Goal: Complete application form: Complete application form

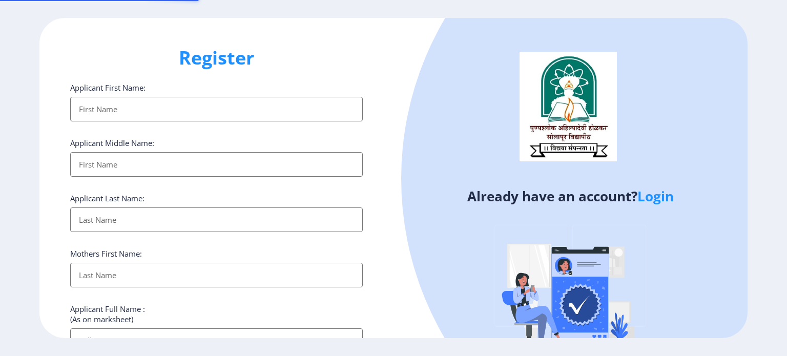
select select
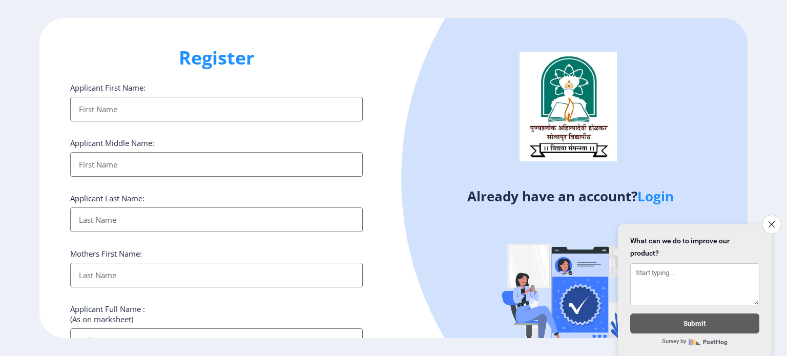
click at [103, 109] on input "Applicant First Name:" at bounding box center [216, 109] width 293 height 25
type input "[PERSON_NAME]"
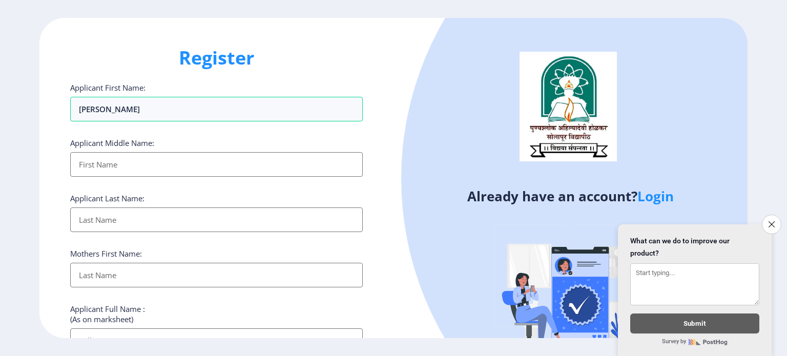
click at [95, 171] on input "Applicant First Name:" at bounding box center [216, 164] width 293 height 25
type input "[PERSON_NAME]"
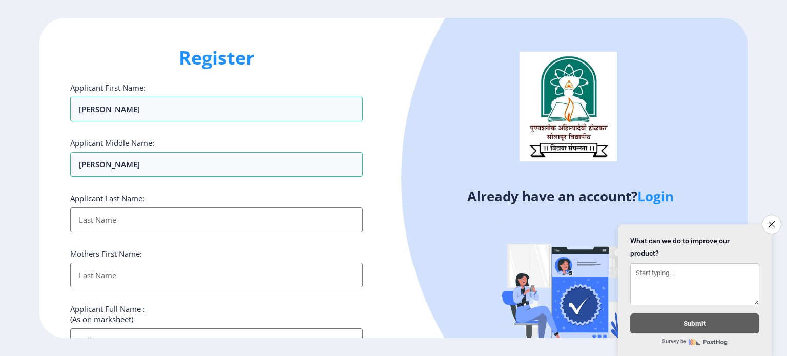
click at [86, 229] on input "Applicant First Name:" at bounding box center [216, 220] width 293 height 25
type input "shaikh"
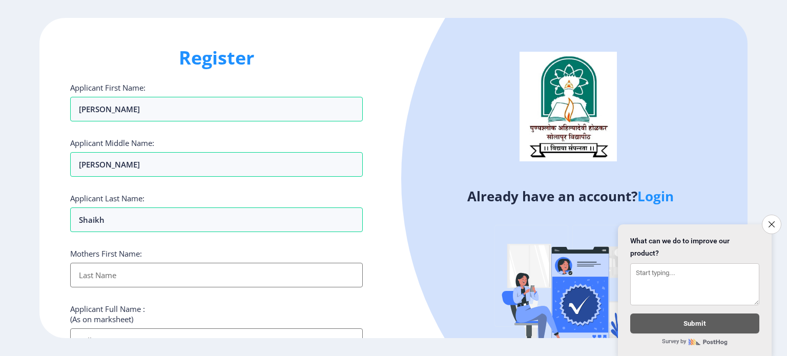
click at [103, 278] on input "Applicant First Name:" at bounding box center [216, 275] width 293 height 25
type input "fatima"
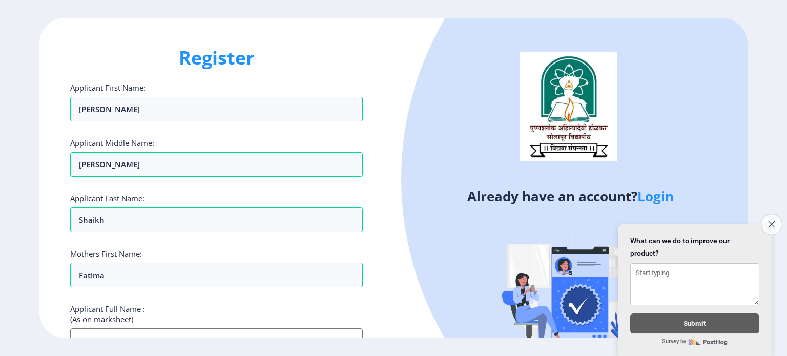
click at [774, 221] on icon "Close survey" at bounding box center [771, 224] width 7 height 7
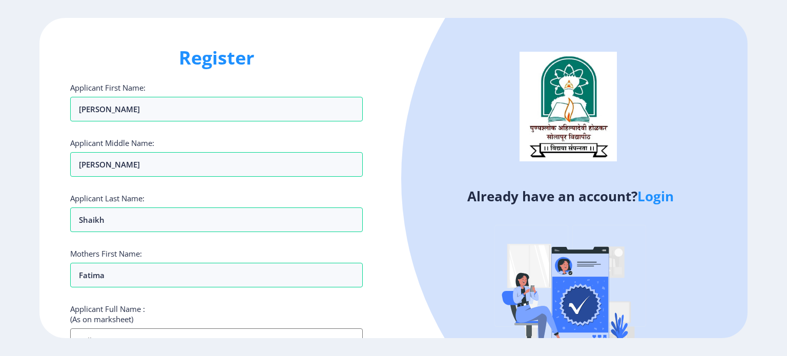
click at [783, 308] on ngx-register "Register Applicant First Name: [PERSON_NAME] Applicant Middle Name: [PERSON_NAM…" at bounding box center [393, 178] width 787 height 321
click at [787, 352] on div "Register Applicant First Name: [PERSON_NAME] Applicant Middle Name: [PERSON_NAM…" at bounding box center [393, 178] width 787 height 356
click at [782, 351] on div "Register Applicant First Name: [PERSON_NAME] Applicant Middle Name: [PERSON_NAM…" at bounding box center [393, 178] width 787 height 356
click at [166, 335] on input "Applicant First Name:" at bounding box center [216, 341] width 293 height 25
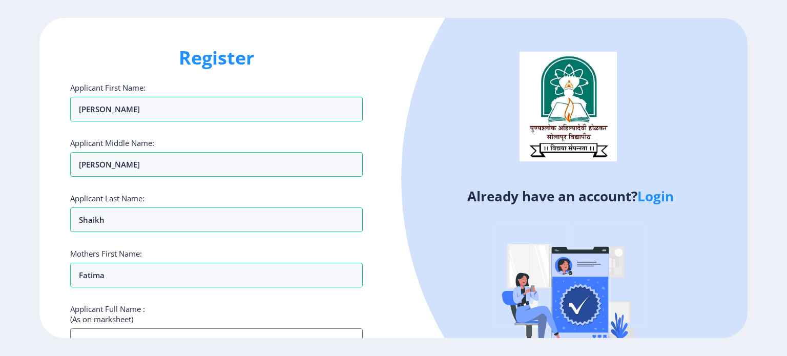
scroll to position [6, 0]
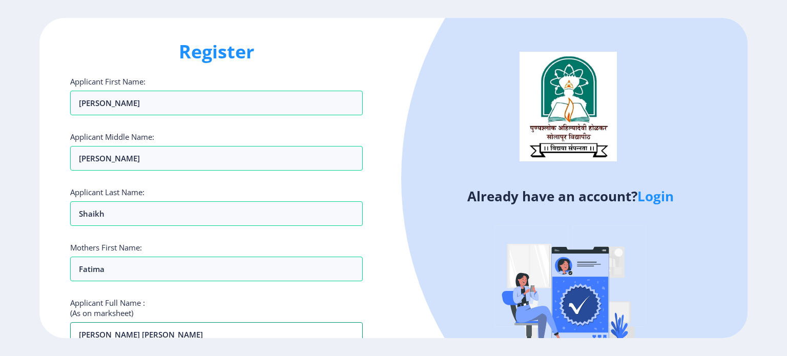
type input "[PERSON_NAME] [PERSON_NAME]"
click at [787, 340] on div "Register Applicant First Name: [PERSON_NAME] Applicant Middle Name: [PERSON_NAM…" at bounding box center [393, 178] width 787 height 356
drag, startPoint x: 787, startPoint y: 48, endPoint x: 787, endPoint y: 63, distance: 14.9
click at [787, 63] on ngx-register "Register Applicant First Name: [PERSON_NAME] Applicant Middle Name: [PERSON_NAM…" at bounding box center [393, 178] width 787 height 321
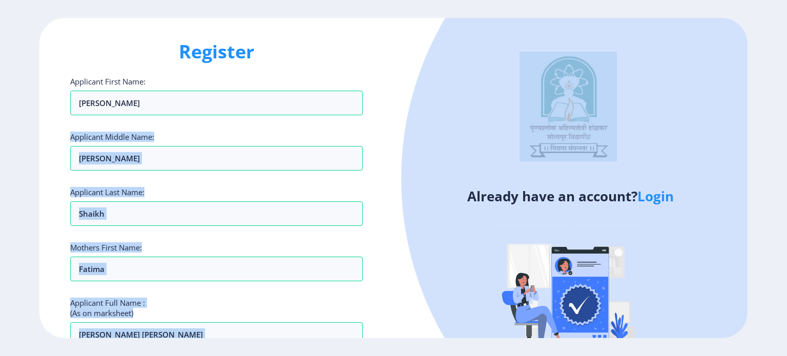
drag, startPoint x: 408, startPoint y: 55, endPoint x: 387, endPoint y: 152, distance: 98.5
click at [387, 152] on div "Register Applicant First Name: [PERSON_NAME] Applicant Middle Name: [PERSON_NAM…" at bounding box center [393, 178] width 708 height 321
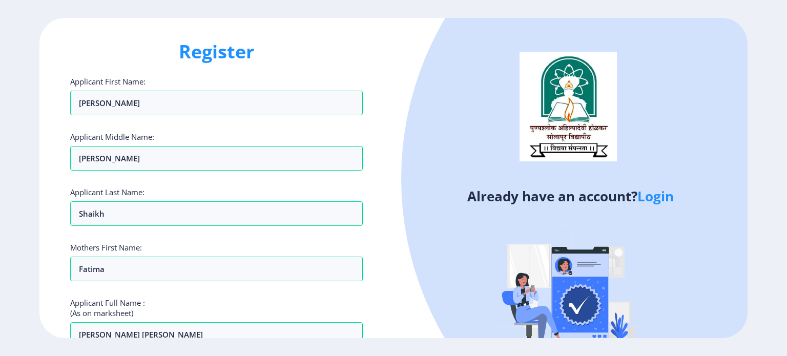
click at [786, 166] on ngx-register "Register Applicant First Name: [PERSON_NAME] Applicant Middle Name: [PERSON_NAM…" at bounding box center [393, 178] width 787 height 321
click at [787, 354] on div "Register Applicant First Name: [PERSON_NAME] Applicant Middle Name: [PERSON_NAM…" at bounding box center [393, 178] width 787 height 356
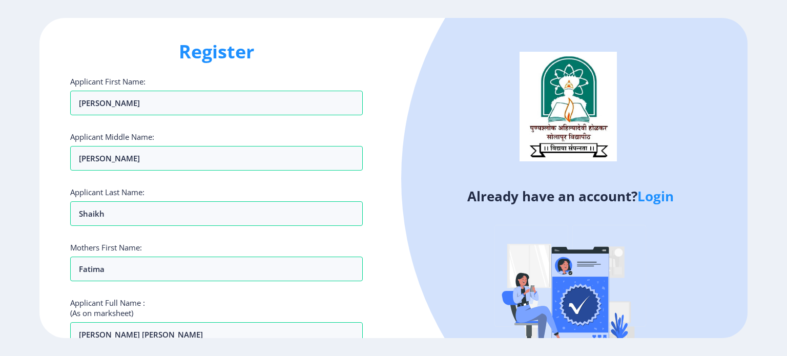
click at [787, 354] on div "Register Applicant First Name: [PERSON_NAME] Applicant Middle Name: [PERSON_NAM…" at bounding box center [393, 178] width 787 height 356
drag, startPoint x: 787, startPoint y: 354, endPoint x: 757, endPoint y: 345, distance: 31.6
click at [757, 345] on div "Register Applicant First Name: [PERSON_NAME] Applicant Middle Name: [PERSON_NAM…" at bounding box center [393, 178] width 787 height 356
click at [362, 46] on h1 "Register" at bounding box center [216, 51] width 293 height 25
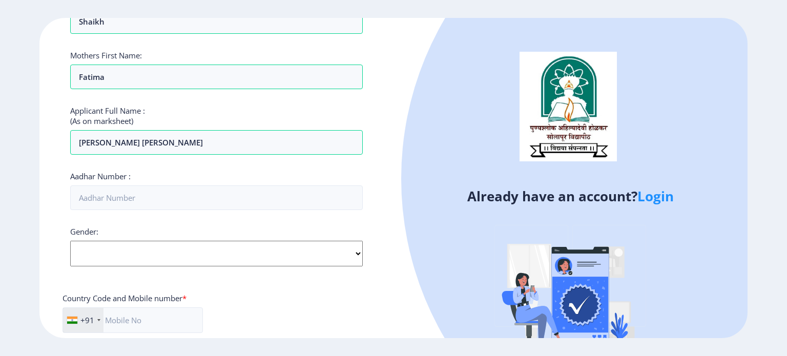
scroll to position [232, 0]
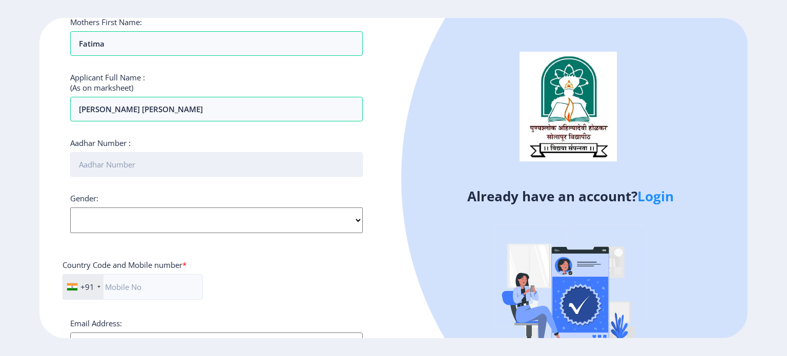
click at [82, 162] on input "Aadhar Number :" at bounding box center [216, 164] width 293 height 25
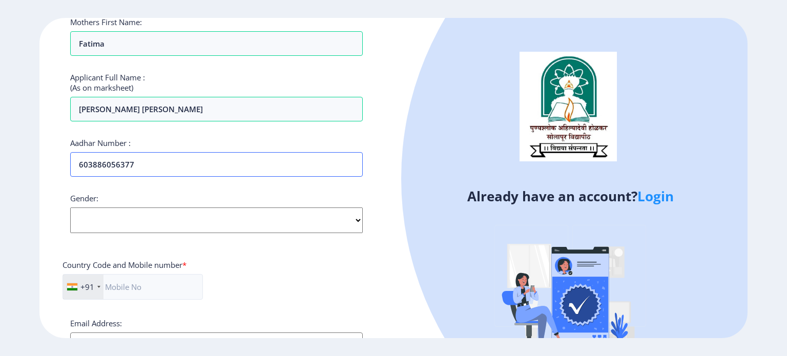
type input "603886056377"
click at [139, 208] on select "Select Gender [DEMOGRAPHIC_DATA] [DEMOGRAPHIC_DATA] Other" at bounding box center [216, 221] width 293 height 26
select select "[DEMOGRAPHIC_DATA]"
click at [70, 208] on select "Select Gender [DEMOGRAPHIC_DATA] [DEMOGRAPHIC_DATA] Other" at bounding box center [216, 221] width 293 height 26
click at [123, 293] on input "text" at bounding box center [133, 287] width 140 height 26
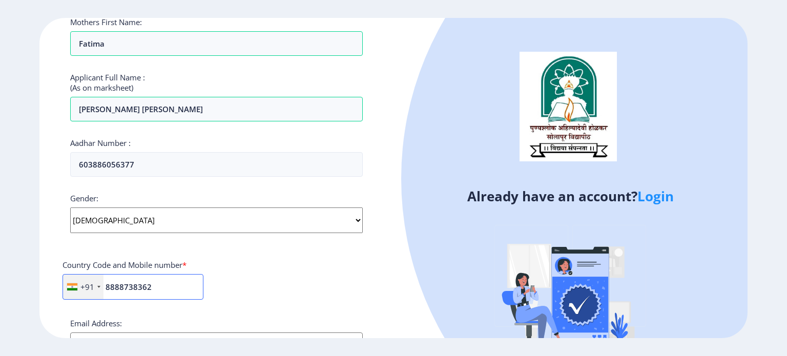
type input "8888738362"
click at [237, 300] on div "+91 [GEOGRAPHIC_DATA] ([GEOGRAPHIC_DATA]) +91 [GEOGRAPHIC_DATA] (‫[GEOGRAPHIC_D…" at bounding box center [217, 291] width 308 height 34
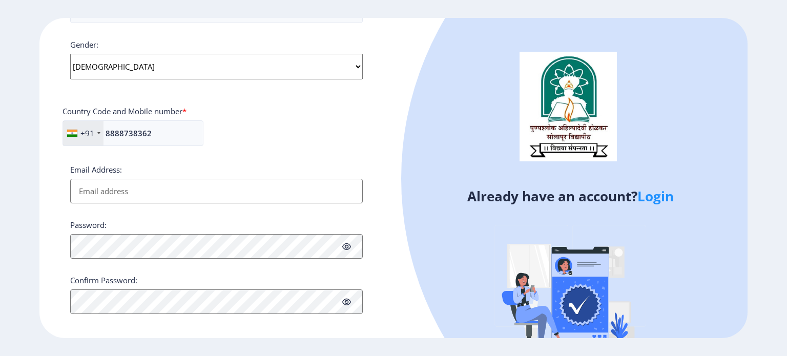
scroll to position [391, 0]
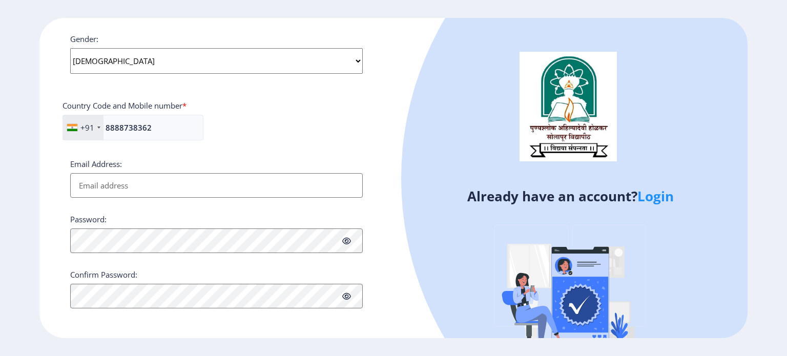
click at [97, 188] on input "Email Address:" at bounding box center [216, 185] width 293 height 25
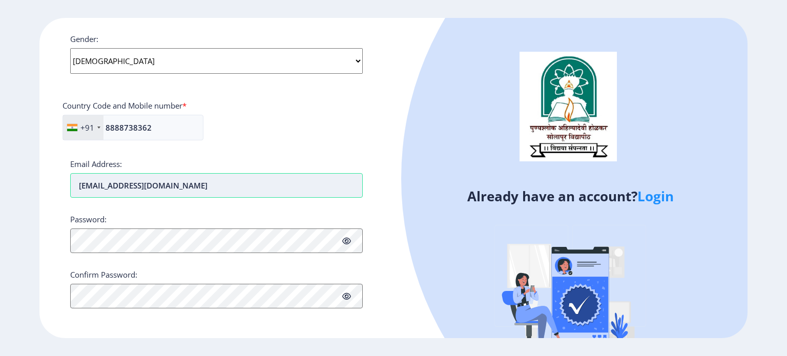
type input "[EMAIL_ADDRESS][DOMAIN_NAME]"
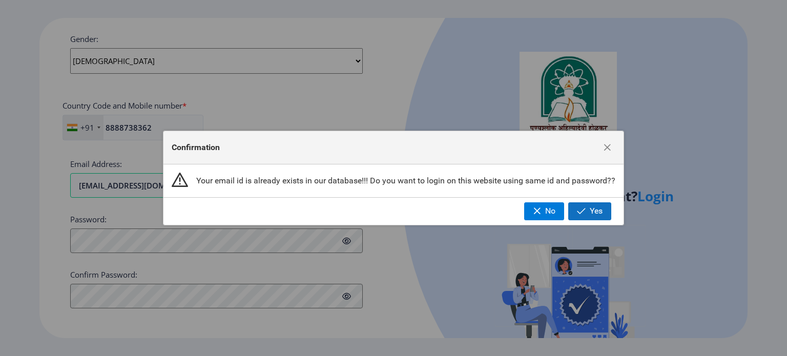
click at [593, 209] on span "Yes" at bounding box center [596, 211] width 13 height 9
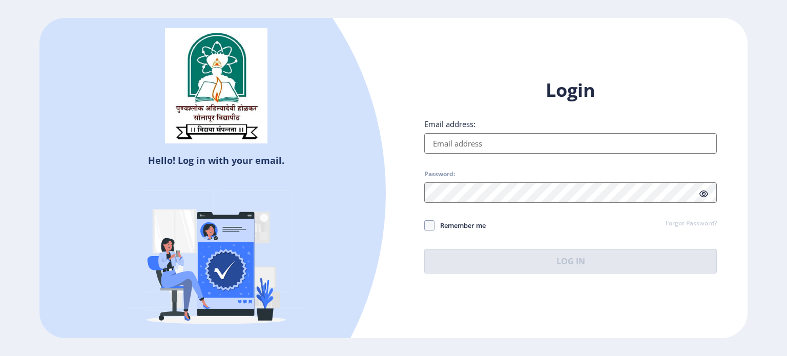
click at [470, 143] on input "Email address:" at bounding box center [570, 143] width 293 height 21
type input "[EMAIL_ADDRESS][DOMAIN_NAME]"
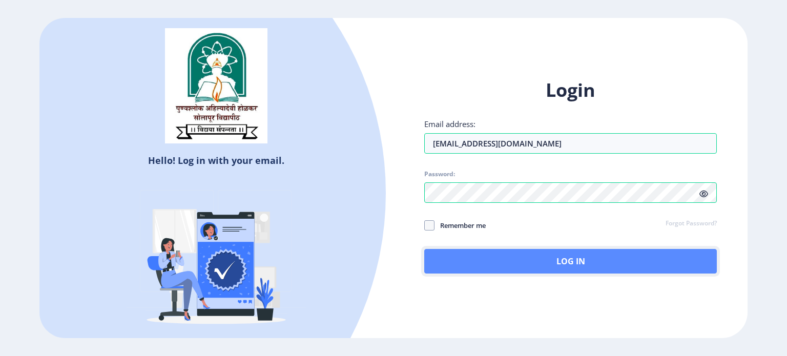
click at [536, 262] on button "Log In" at bounding box center [570, 261] width 293 height 25
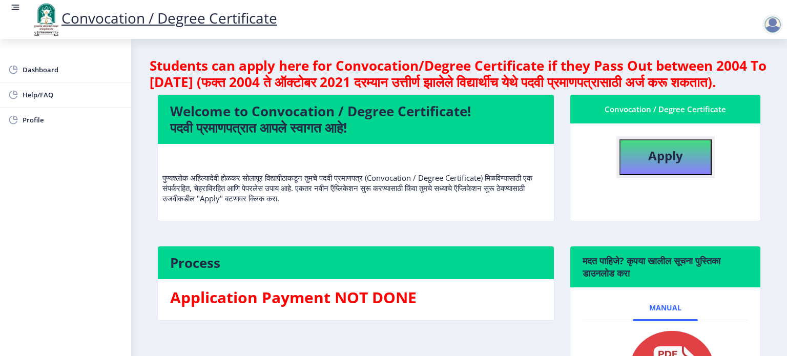
click at [674, 164] on b "Apply" at bounding box center [665, 155] width 35 height 17
select select
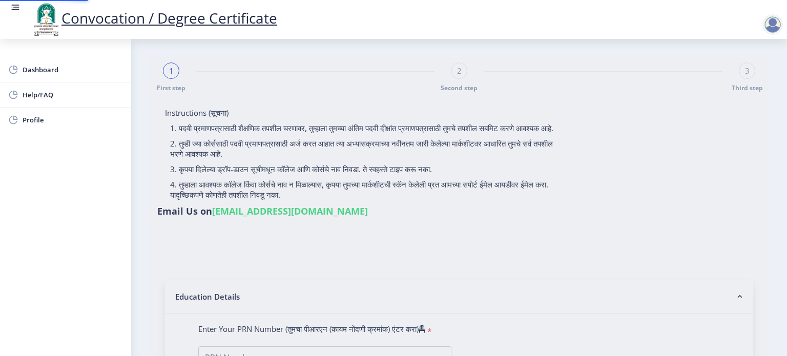
type input "[PERSON_NAME] [PERSON_NAME]"
type input "Fatima"
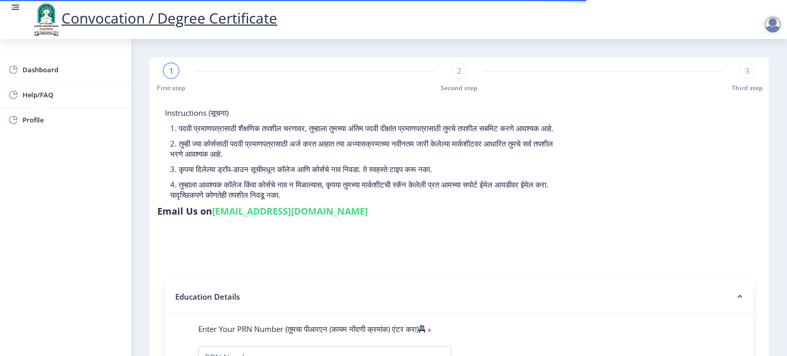
scroll to position [312, 0]
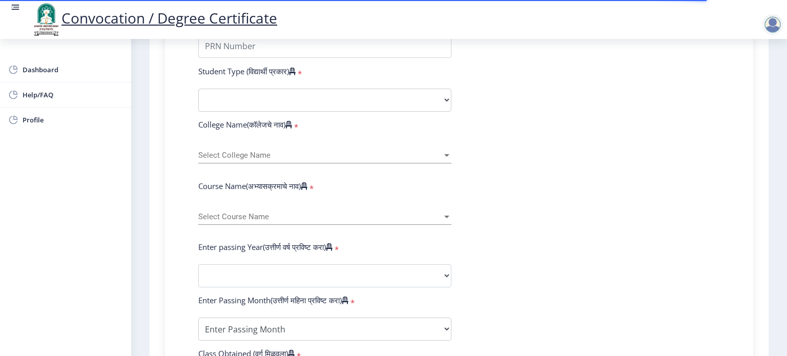
click at [781, 90] on nb-layout-column "1 First step 2 Second step 3 Third step Instructions (सूचना) 1. पदवी प्रमाणपत्र…" at bounding box center [459, 191] width 656 height 928
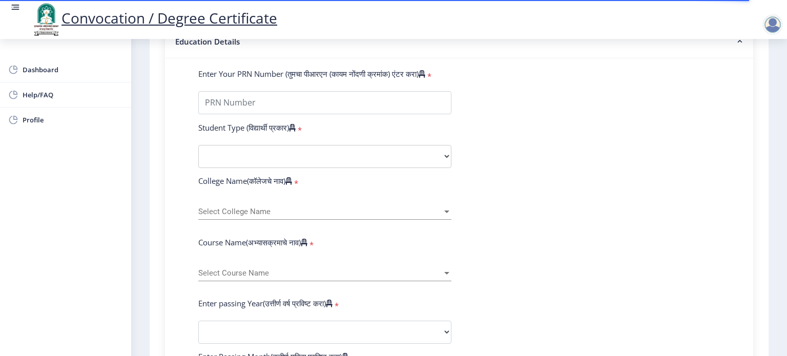
scroll to position [230, 0]
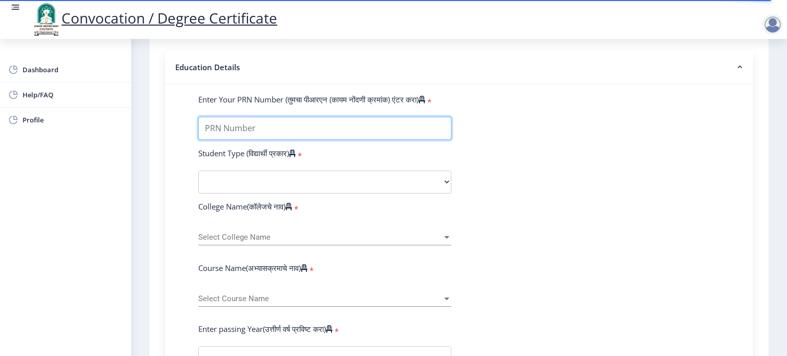
click at [226, 118] on input "Enter Your PRN Number (तुमचा पीआरएन (कायम नोंदणी क्रमांक) एंटर करा)" at bounding box center [324, 128] width 253 height 23
type input "2014032500094137"
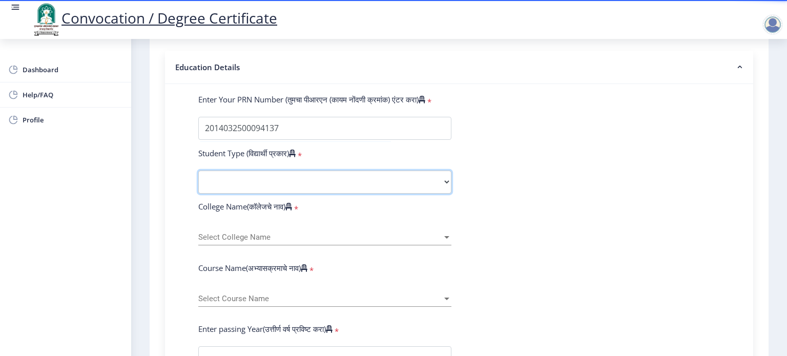
click at [247, 171] on select "Select Student Type Regular External" at bounding box center [324, 182] width 253 height 23
select select "Regular"
click at [198, 171] on select "Select Student Type Regular External" at bounding box center [324, 182] width 253 height 23
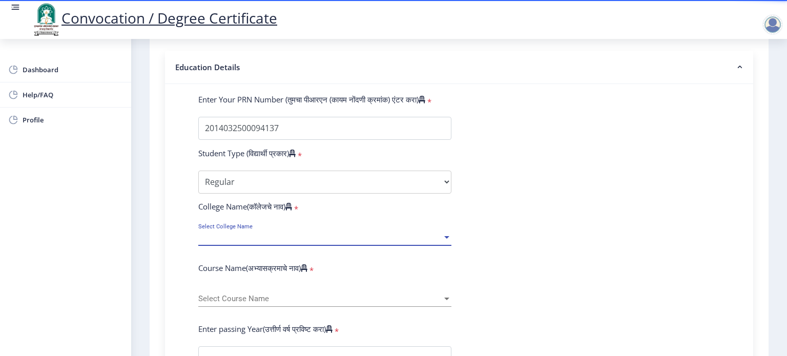
click at [313, 233] on span "Select College Name" at bounding box center [320, 237] width 244 height 9
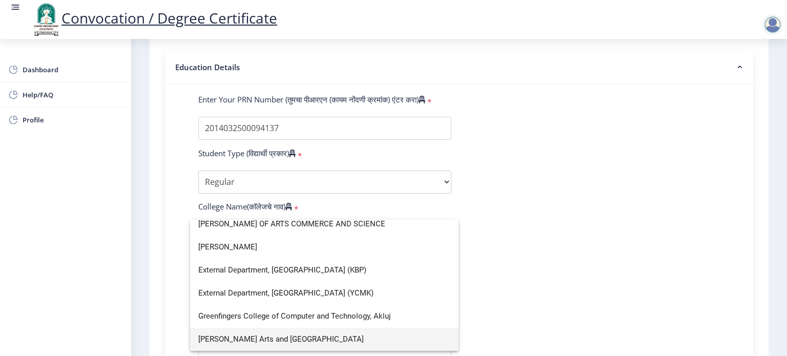
scroll to position [0, 0]
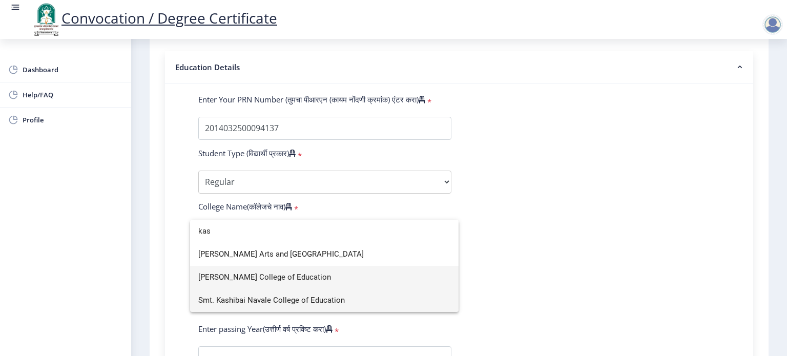
type input "kas"
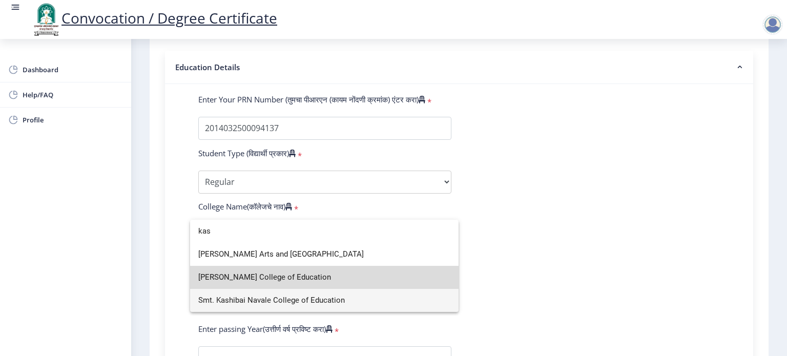
click at [284, 275] on span "[PERSON_NAME] College of Education" at bounding box center [324, 277] width 252 height 23
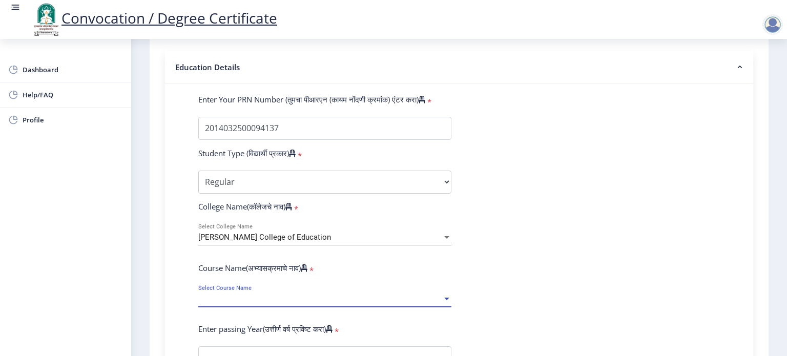
click at [304, 295] on span "Select Course Name" at bounding box center [320, 299] width 244 height 9
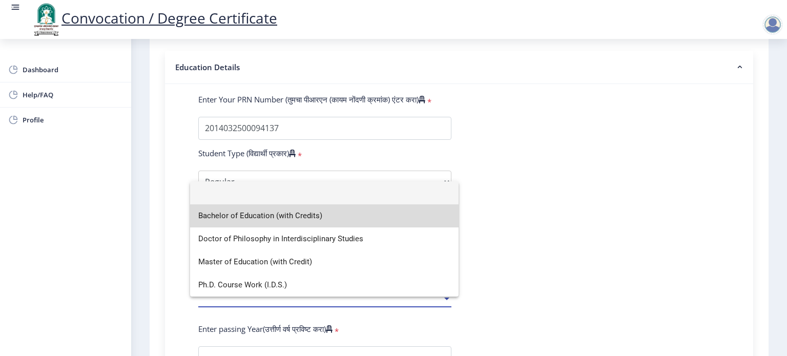
click at [252, 219] on span "Bachelor of Education (with Credits)" at bounding box center [324, 216] width 252 height 23
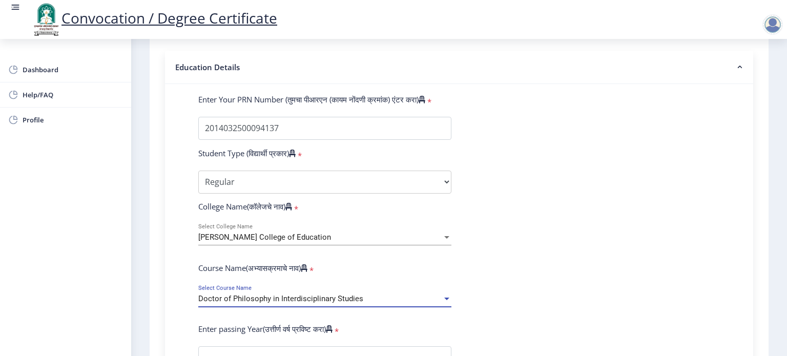
select select "March"
select select
select select "January"
select select
click at [422, 297] on div "Ph.D. Course Work (I.D.S.) Select Course Name" at bounding box center [324, 296] width 253 height 22
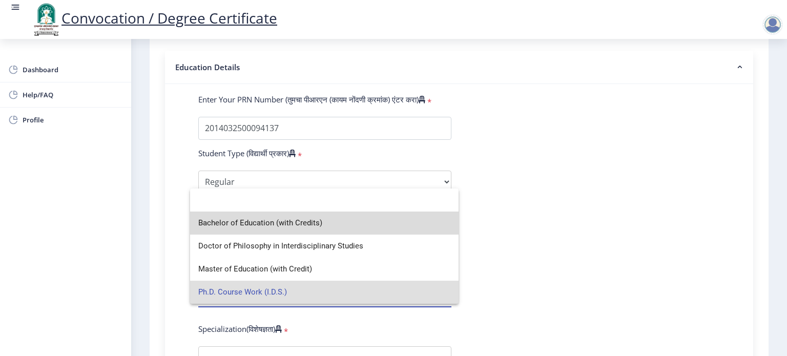
click at [300, 224] on span "Bachelor of Education (with Credits)" at bounding box center [324, 223] width 252 height 23
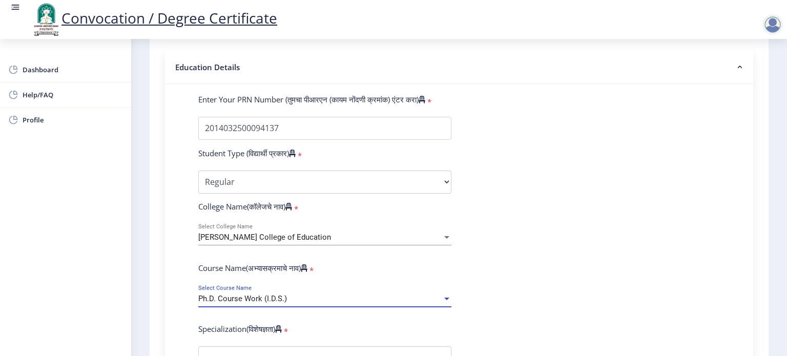
select select "March"
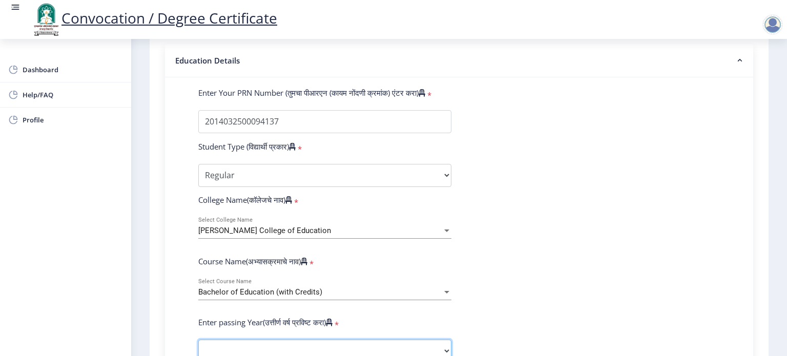
click at [395, 351] on select "2025 2024 2023 2022 2021 2020 2019 2018 2017 2016 2015 2014 2013 2012 2011 2010…" at bounding box center [324, 351] width 253 height 23
click at [506, 119] on form "Enter Your PRN Number (तुमचा पीआरएन (कायम नोंदणी क्रमांक) एंटर करा) * Student T…" at bounding box center [459, 359] width 537 height 543
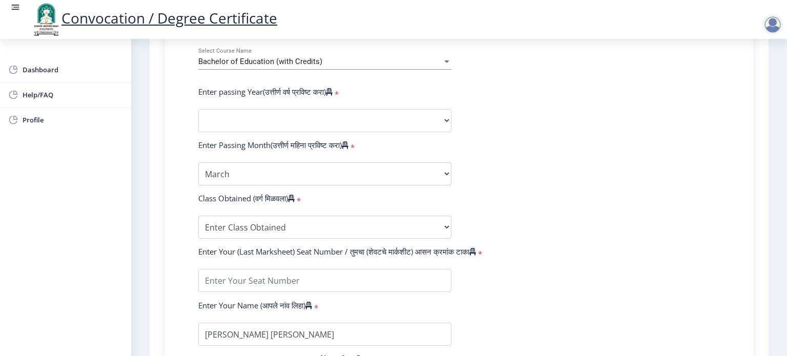
scroll to position [466, 0]
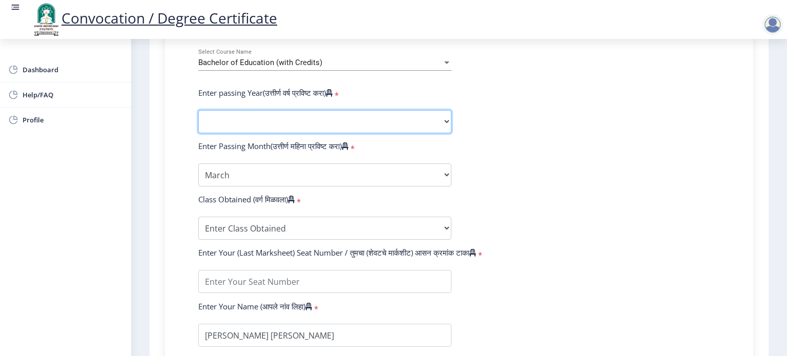
click at [336, 113] on select "2025 2024 2023 2022 2021 2020 2019 2018 2017 2016 2015 2014 2013 2012 2011 2010…" at bounding box center [324, 121] width 253 height 23
select select "2019"
click at [198, 110] on select "2025 2024 2023 2022 2021 2020 2019 2018 2017 2016 2015 2014 2013 2012 2011 2010…" at bounding box center [324, 121] width 253 height 23
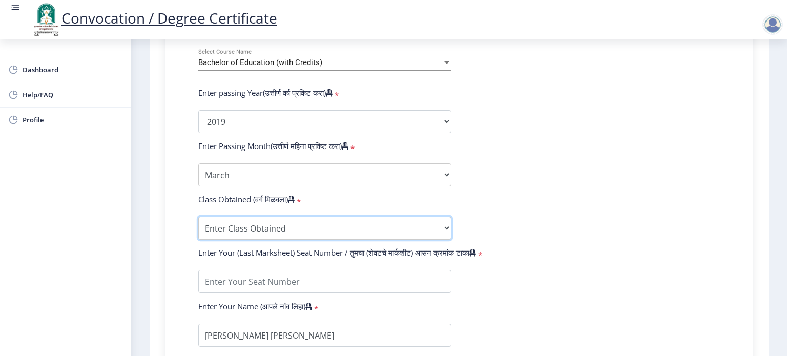
click at [440, 218] on select "Enter Class Obtained FIRST CLASS WITH DISTINCTION FIRST CLASS HIGHER SECOND CLA…" at bounding box center [324, 228] width 253 height 23
select select "FIRST CLASS"
click at [198, 217] on select "Enter Class Obtained FIRST CLASS WITH DISTINCTION FIRST CLASS HIGHER SECOND CLA…" at bounding box center [324, 228] width 253 height 23
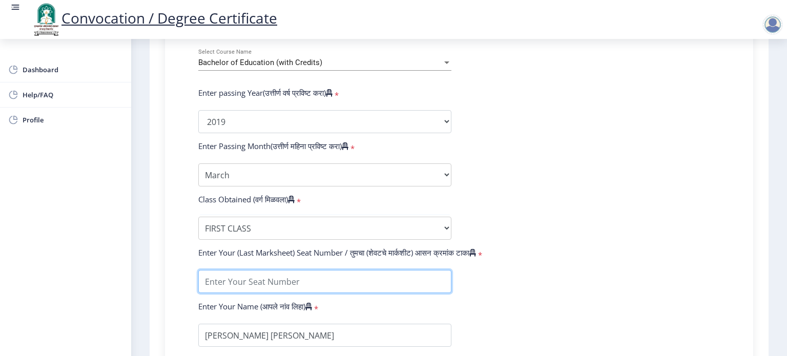
click at [244, 271] on input "textarea" at bounding box center [324, 281] width 253 height 23
type input "650682"
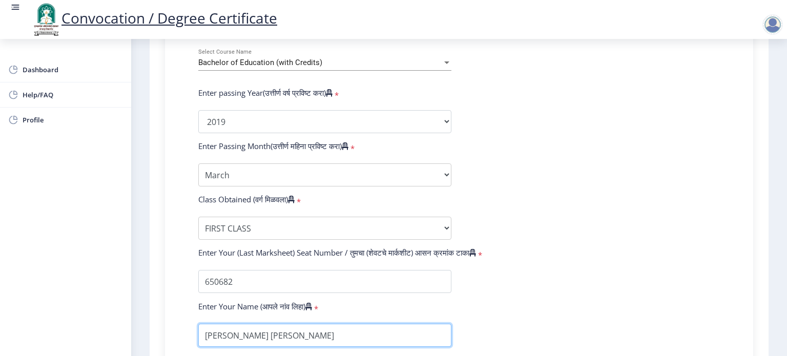
click at [242, 329] on input "textarea" at bounding box center [324, 335] width 253 height 23
click at [746, 319] on div "Enter Your PRN Number (तुमचा पीआरएन (कायम नोंदणी क्रमांक) एंटर करा) * Student T…" at bounding box center [459, 134] width 588 height 572
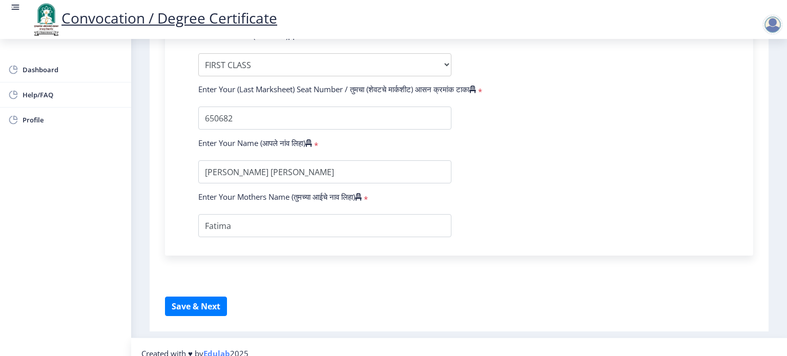
scroll to position [630, 0]
click at [209, 303] on button "Save & Next" at bounding box center [196, 305] width 62 height 19
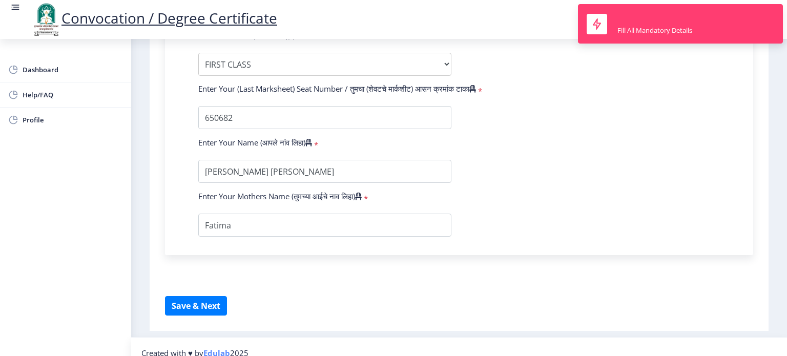
click at [686, 87] on div "Enter Your (Last Marksheet) Seat Number / तुमचा (शेवटचे मार्कशीट) आसन क्रमांक ट…" at bounding box center [459, 91] width 537 height 14
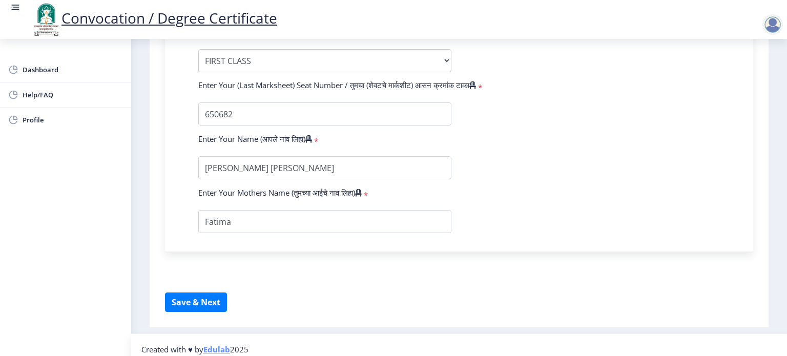
scroll to position [636, 0]
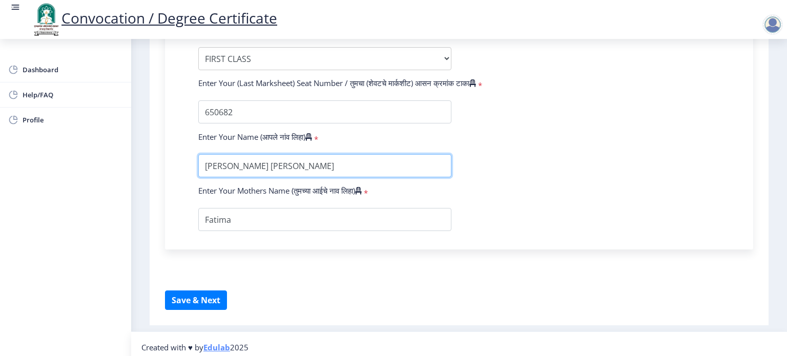
click at [297, 161] on input "textarea" at bounding box center [324, 165] width 253 height 23
type input "S"
type input "[PERSON_NAME]"
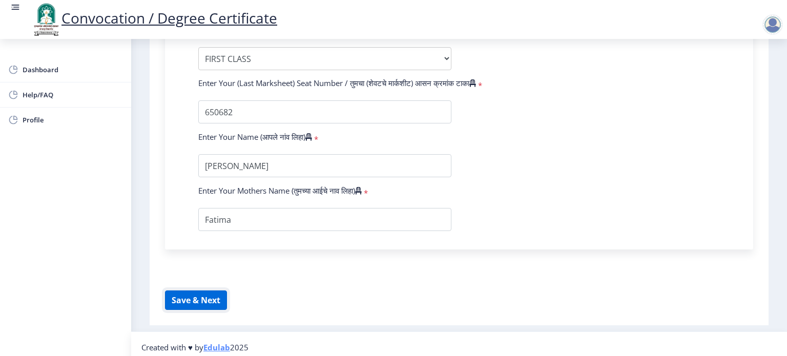
click at [197, 298] on button "Save & Next" at bounding box center [196, 300] width 62 height 19
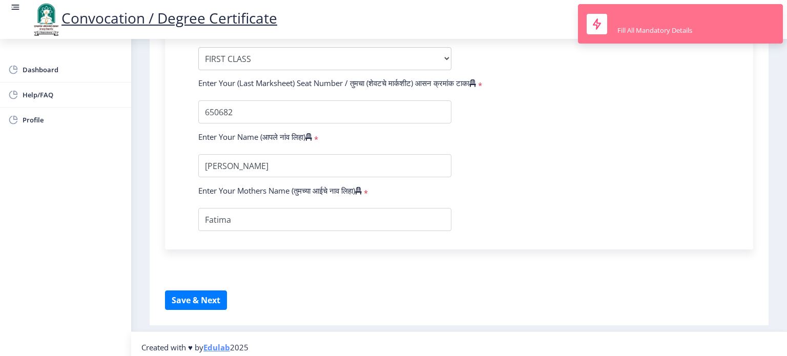
click at [660, 26] on div "Fill All Mandatory Details" at bounding box center [655, 30] width 75 height 9
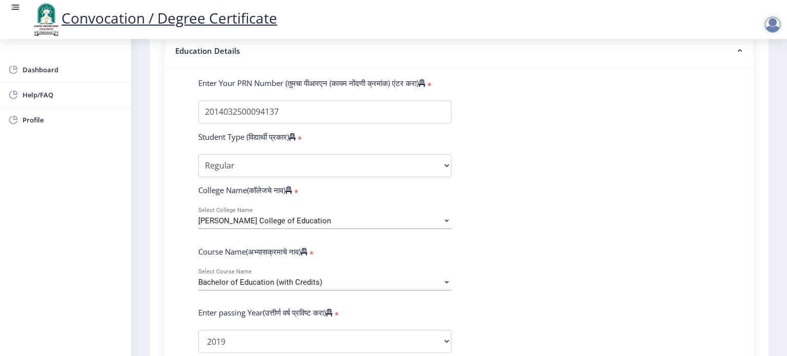
scroll to position [226, 0]
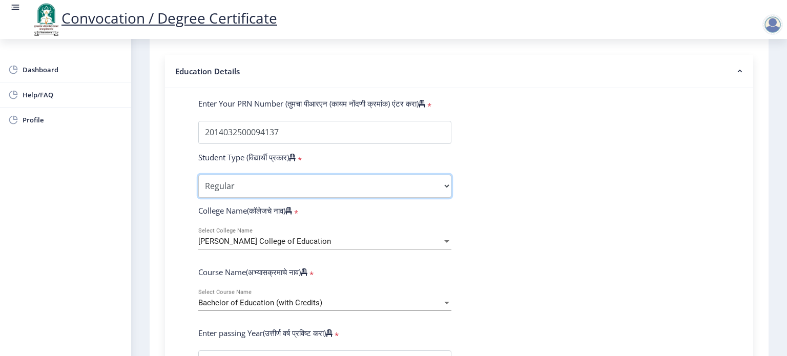
click at [442, 181] on select "Select Student Type Regular External" at bounding box center [324, 186] width 253 height 23
click at [198, 175] on select "Select Student Type Regular External" at bounding box center [324, 186] width 253 height 23
click at [440, 299] on div "Bachelor of Education (with Credits)" at bounding box center [320, 303] width 244 height 9
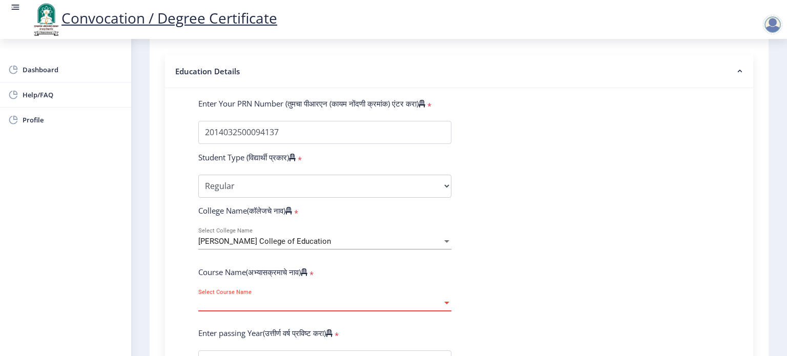
click at [410, 299] on span "Select Course Name" at bounding box center [320, 303] width 244 height 9
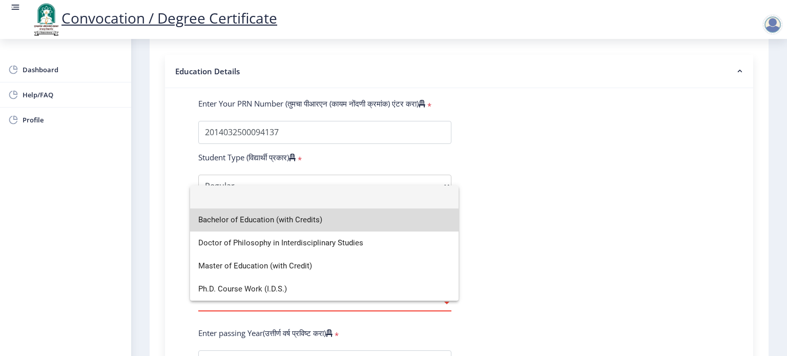
click at [309, 222] on span "Bachelor of Education (with Credits)" at bounding box center [324, 220] width 252 height 23
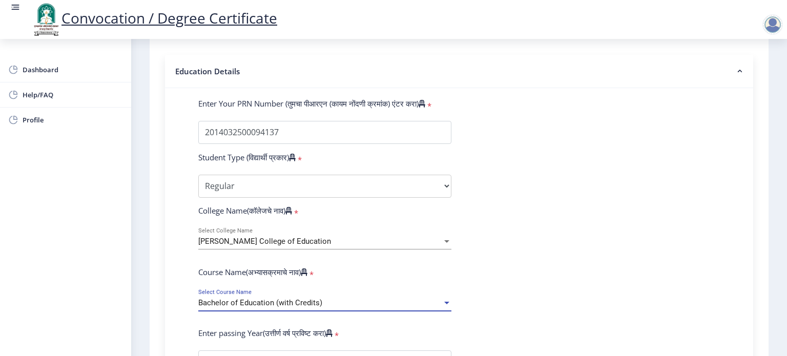
select select "January"
select select
select select "March"
click at [411, 299] on span "Select Course Name" at bounding box center [320, 303] width 244 height 9
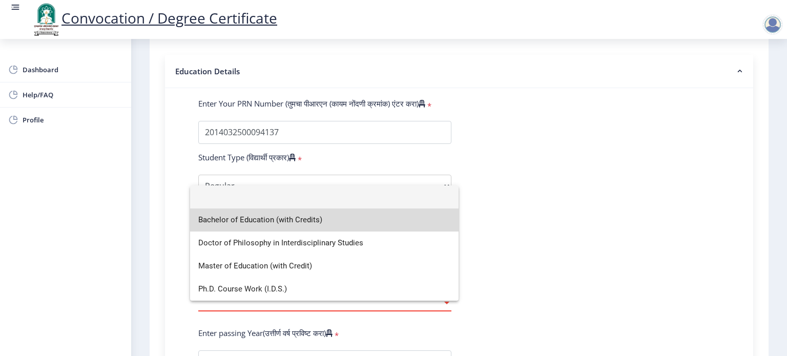
click at [314, 221] on span "Bachelor of Education (with Credits)" at bounding box center [324, 220] width 252 height 23
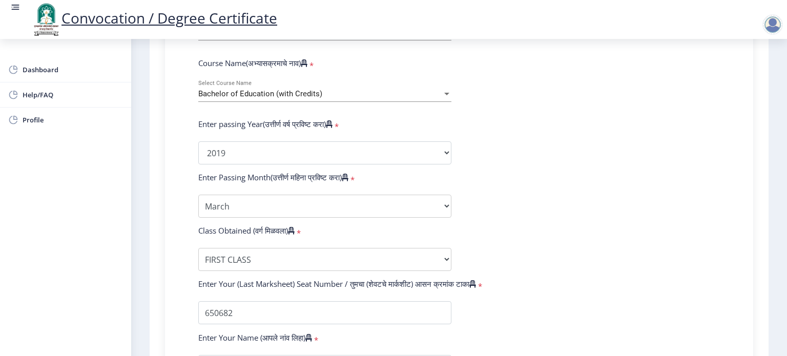
scroll to position [451, 0]
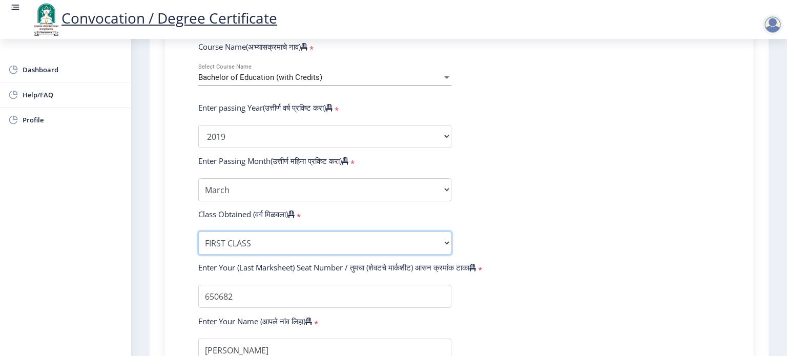
click at [443, 235] on select "Enter Class Obtained FIRST CLASS WITH DISTINCTION FIRST CLASS HIGHER SECOND CLA…" at bounding box center [324, 243] width 253 height 23
select select "PASS CLASS"
click at [198, 232] on select "Enter Class Obtained FIRST CLASS WITH DISTINCTION FIRST CLASS HIGHER SECOND CLA…" at bounding box center [324, 243] width 253 height 23
click at [654, 210] on form "Enter Your PRN Number (तुमचा पीआरएन (कायम नोंदणी क्रमांक) एंटर करा) * Student T…" at bounding box center [459, 144] width 537 height 543
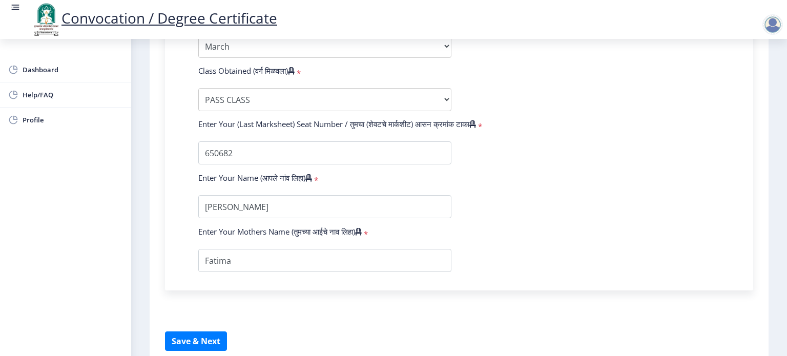
scroll to position [615, 0]
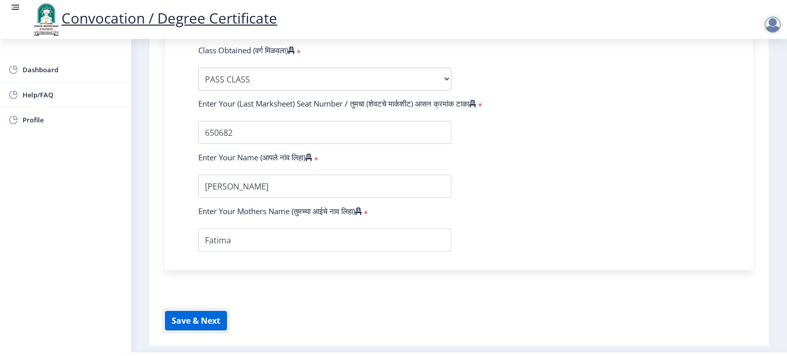
click at [191, 311] on button "Save & Next" at bounding box center [196, 320] width 62 height 19
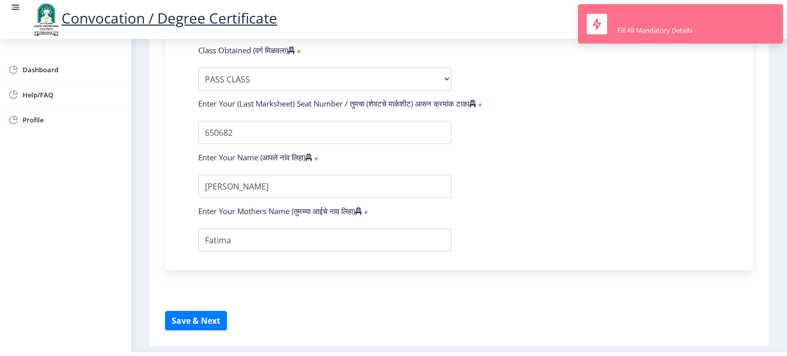
click at [612, 28] on nb-toast "Fill All Mandatory Details" at bounding box center [680, 23] width 205 height 39
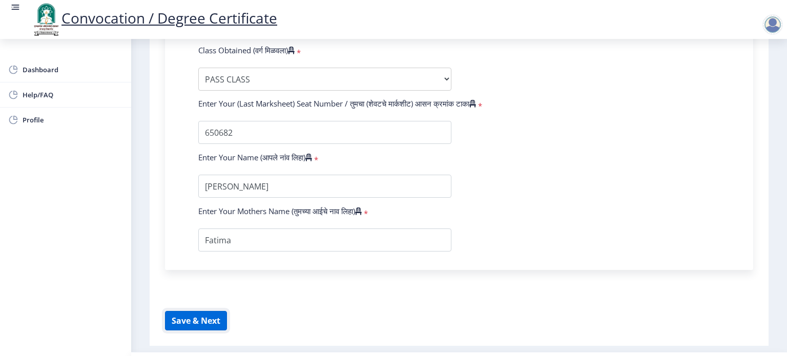
click at [189, 321] on button "Save & Next" at bounding box center [196, 320] width 62 height 19
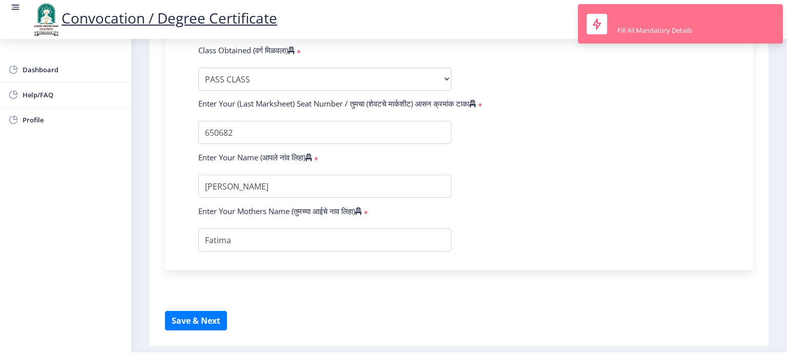
click at [641, 33] on div "Fill All Mandatory Details" at bounding box center [655, 30] width 75 height 9
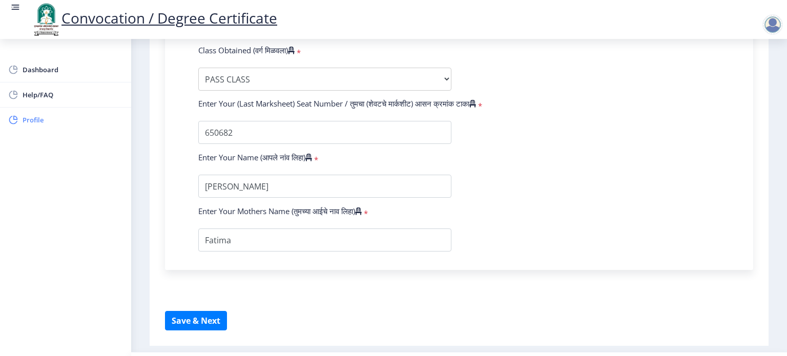
click at [27, 120] on span "Profile" at bounding box center [73, 120] width 100 height 12
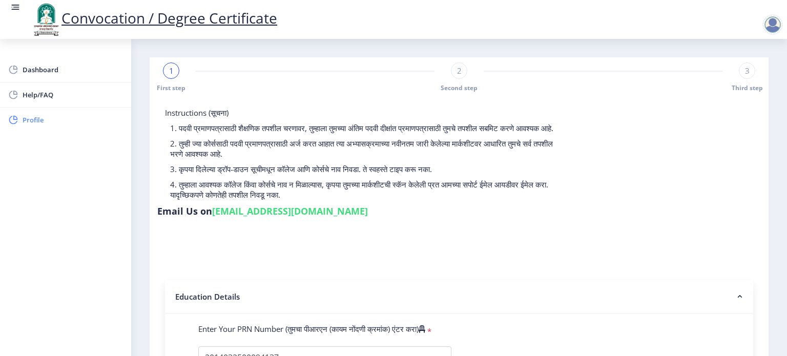
select select
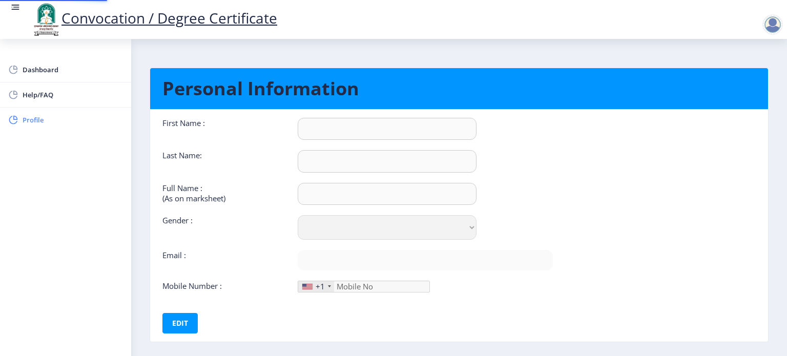
type input "[PERSON_NAME]"
type input "Shaikh"
type input "[PERSON_NAME] [PERSON_NAME]"
select select "[DEMOGRAPHIC_DATA]"
type input "[EMAIL_ADDRESS][DOMAIN_NAME]"
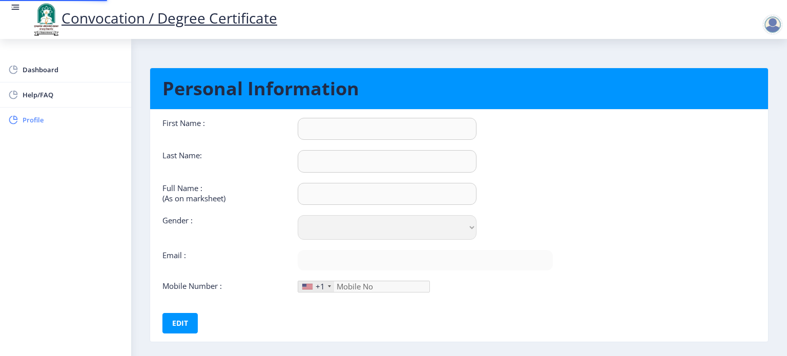
type input "8888738362"
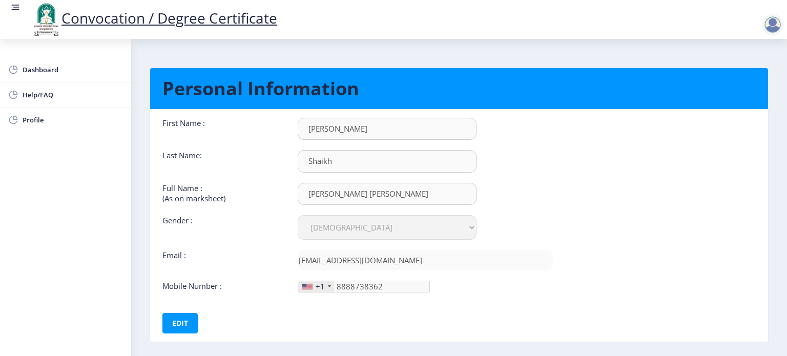
click at [775, 299] on nb-layout-column "Personal Information First Name : [PERSON_NAME] Last Name: [PERSON_NAME] Full N…" at bounding box center [459, 206] width 656 height 335
click at [630, 164] on nb-card-body "First Name : [PERSON_NAME] Last Name: [PERSON_NAME] Full Name : (As on markshee…" at bounding box center [459, 226] width 634 height 232
click at [70, 70] on span "Dashboard" at bounding box center [73, 70] width 100 height 12
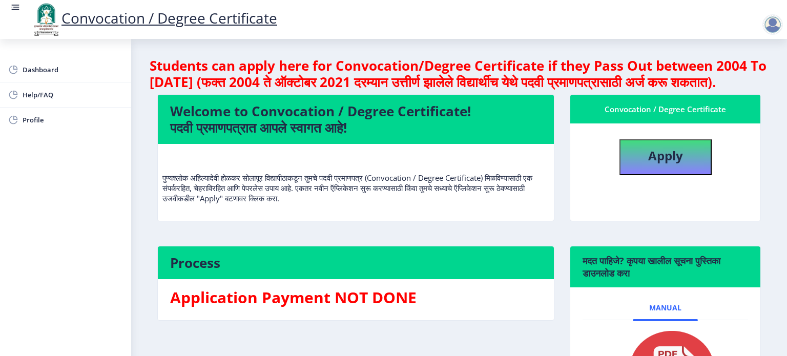
click at [777, 253] on nb-layout-column "Students can apply here for Convocation/Degree Certificate if they Pass Out bet…" at bounding box center [459, 244] width 656 height 410
click at [775, 298] on nb-layout-column "Students can apply here for Convocation/Degree Certificate if they Pass Out bet…" at bounding box center [459, 244] width 656 height 410
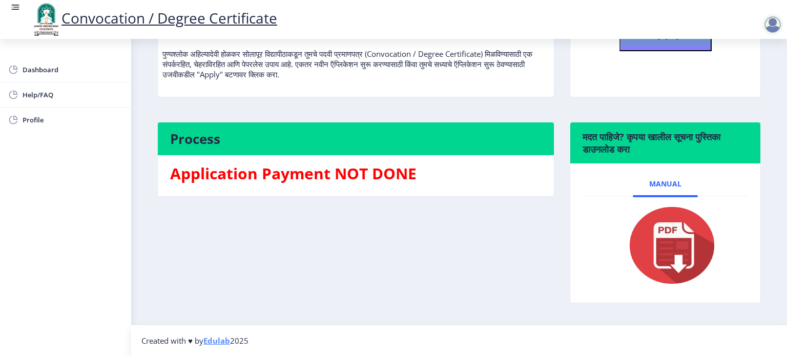
scroll to position [139, 0]
click at [778, 88] on nb-layout-column "Students can apply here for Convocation/Degree Certificate if they Pass Out bet…" at bounding box center [459, 120] width 656 height 410
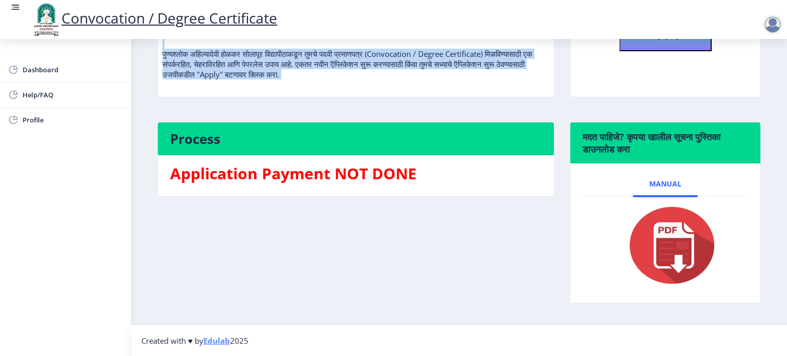
click at [778, 88] on nb-layout-column "Students can apply here for Convocation/Degree Certificate if they Pass Out bet…" at bounding box center [459, 120] width 656 height 410
drag, startPoint x: 778, startPoint y: 88, endPoint x: 770, endPoint y: 95, distance: 11.2
click at [770, 95] on nb-layout-column "Students can apply here for Convocation/Degree Certificate if they Pass Out bet…" at bounding box center [459, 120] width 656 height 410
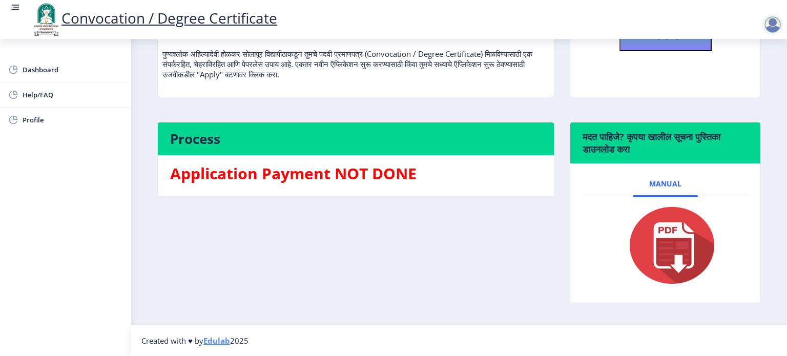
click at [770, 95] on nb-layout-column "Students can apply here for Convocation/Degree Certificate if they Pass Out bet…" at bounding box center [459, 120] width 656 height 410
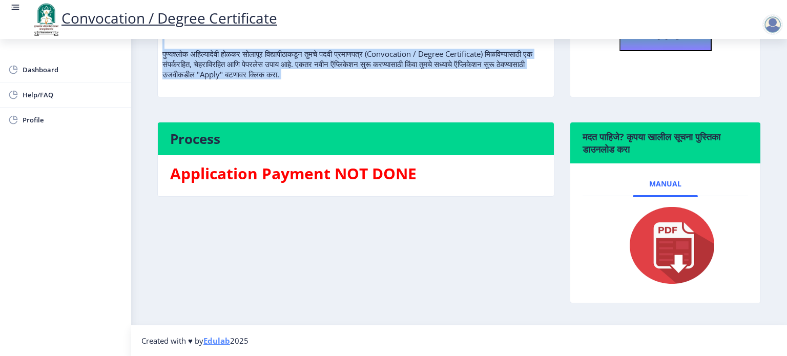
click at [770, 95] on nb-layout-column "Students can apply here for Convocation/Degree Certificate if they Pass Out bet…" at bounding box center [459, 120] width 656 height 410
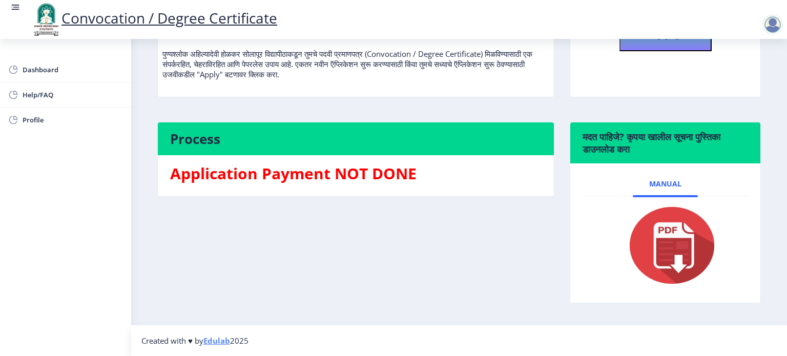
click at [770, 95] on nb-layout-column "Students can apply here for Convocation/Degree Certificate if they Pass Out bet…" at bounding box center [459, 120] width 656 height 410
